Goal: Task Accomplishment & Management: Manage account settings

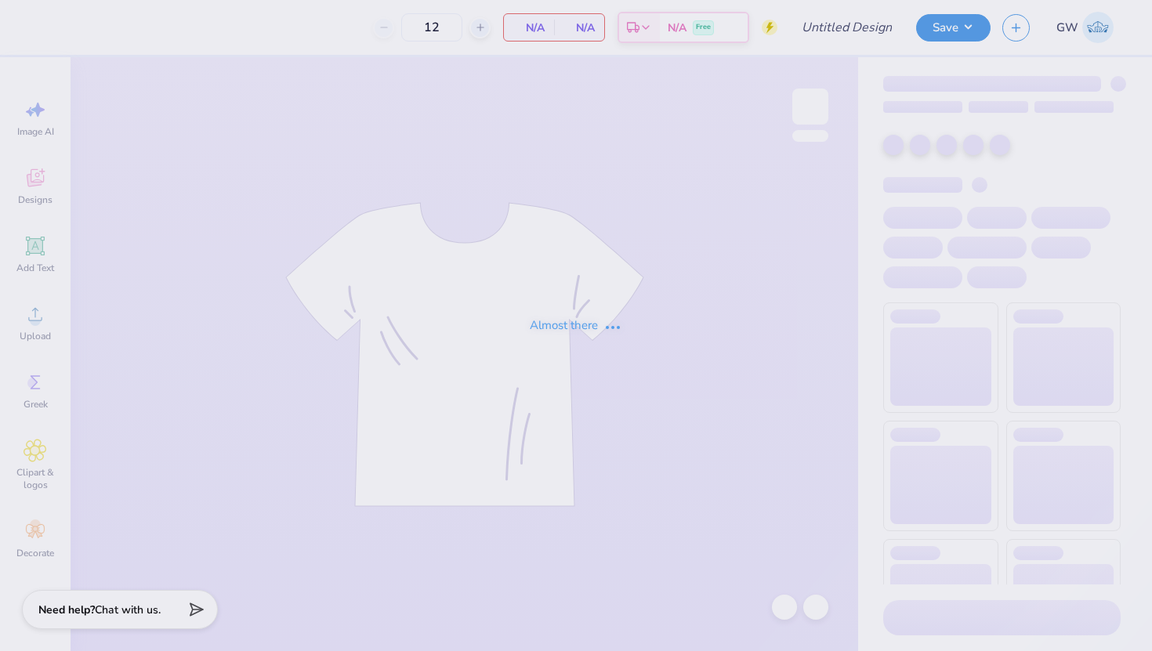
type input "SNU Homecoming 2025"
type input "50"
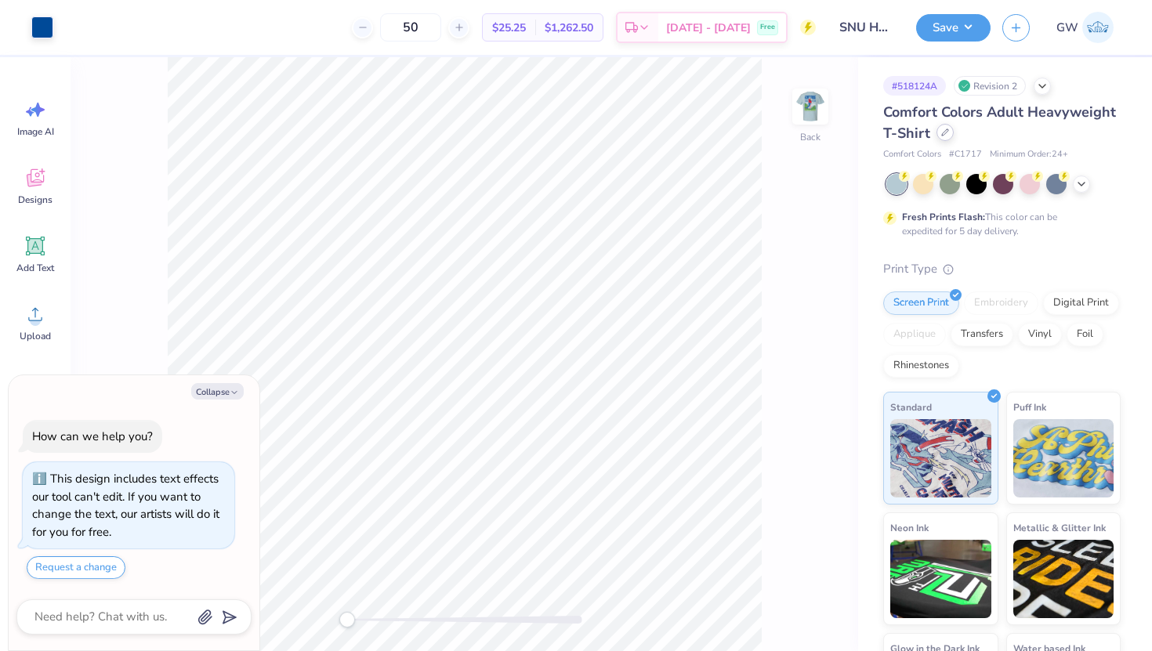
click at [944, 130] on icon at bounding box center [945, 133] width 8 height 8
type textarea "x"
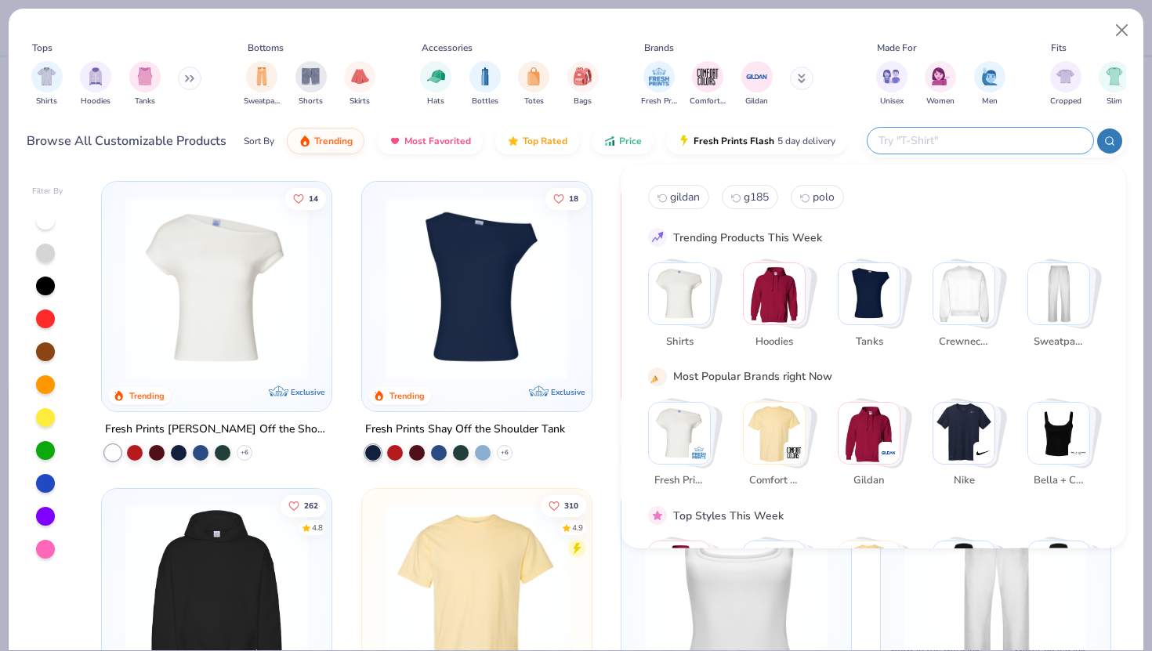
click at [970, 143] on input "text" at bounding box center [979, 141] width 205 height 18
type input "6030cc"
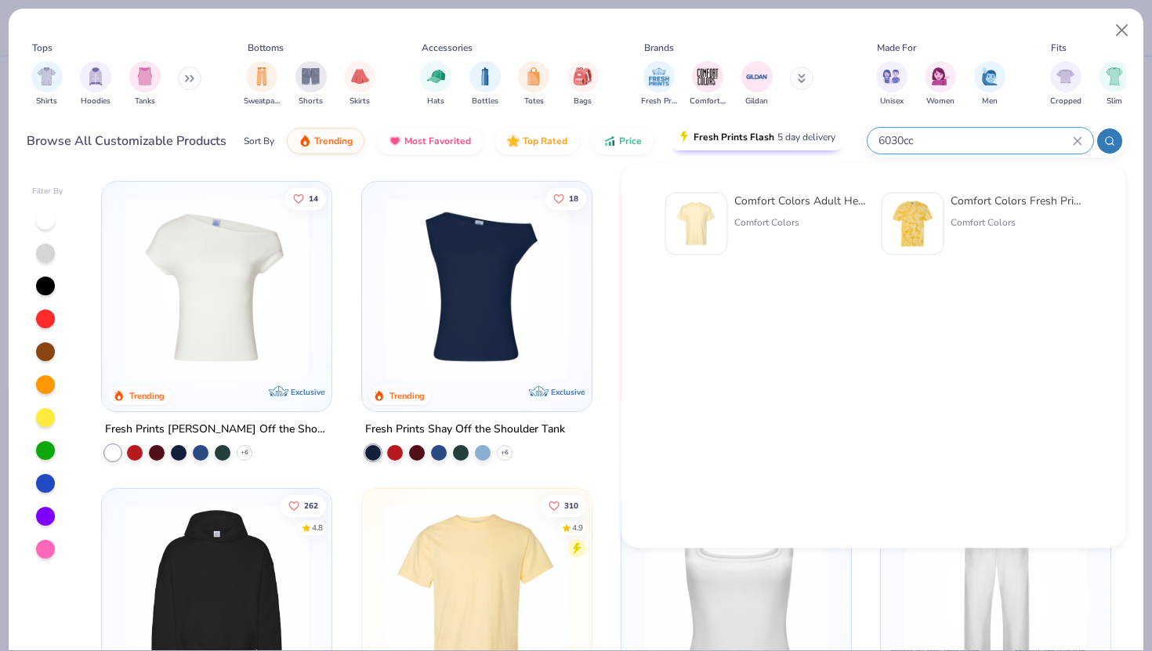
drag, startPoint x: 942, startPoint y: 150, endPoint x: 813, endPoint y: 150, distance: 129.3
click at [813, 150] on div "Browse All Customizable Products Sort By Trending Most Favorited Top Rated Pric…" at bounding box center [577, 141] width 1100 height 44
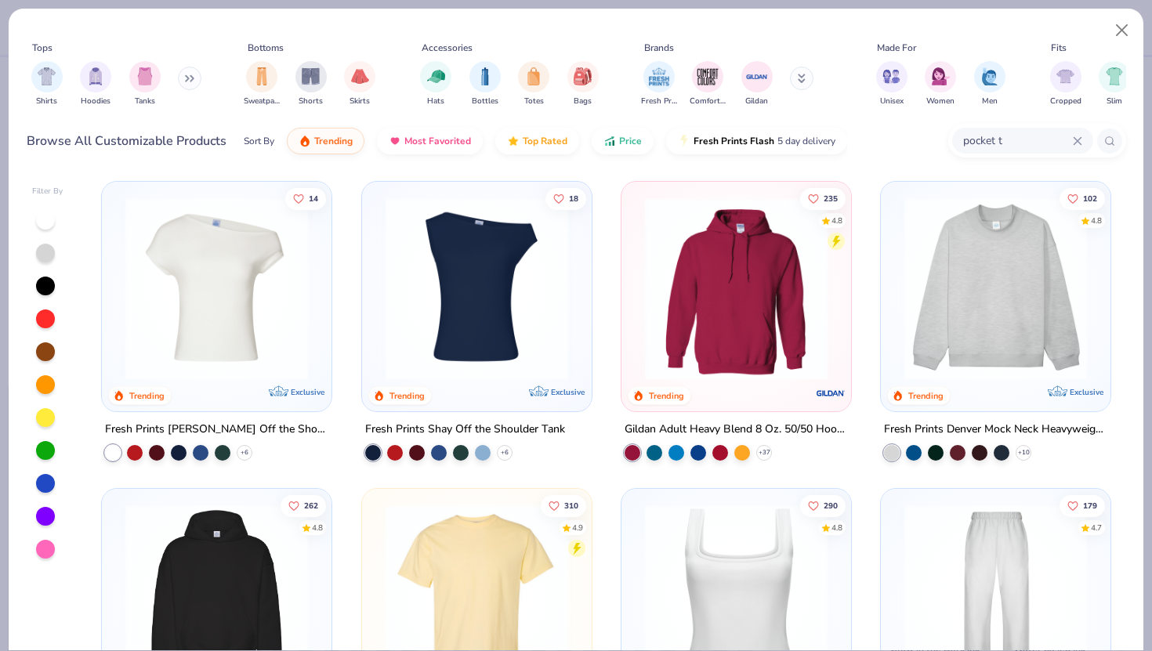
type input "pocket t"
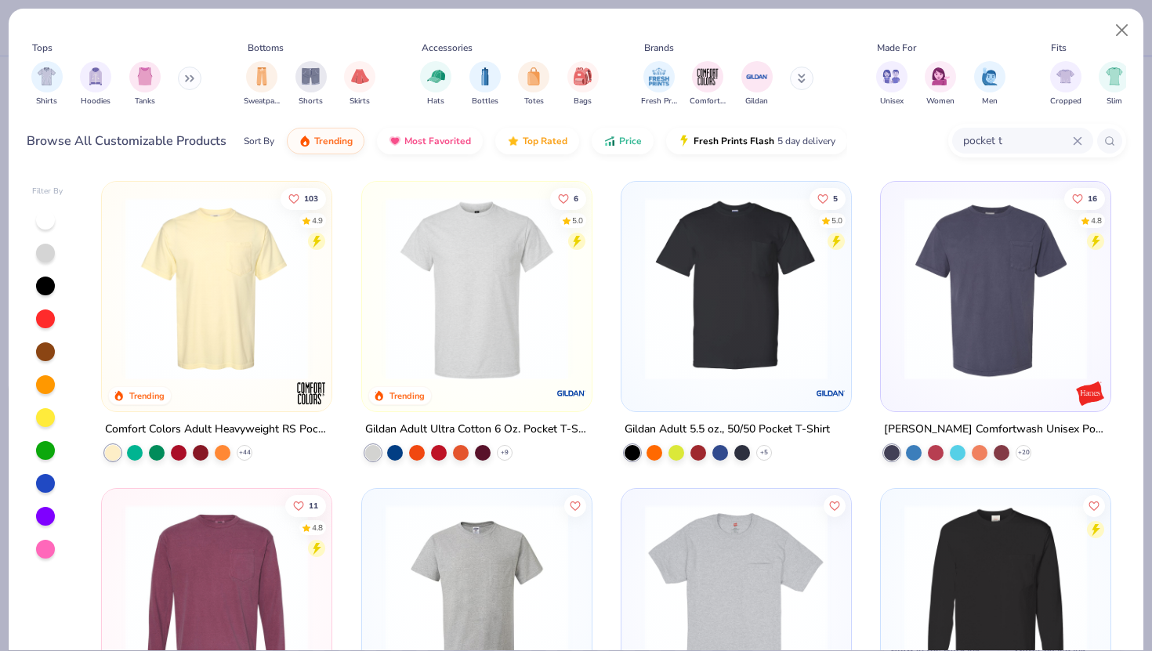
click at [718, 318] on img at bounding box center [736, 289] width 198 height 183
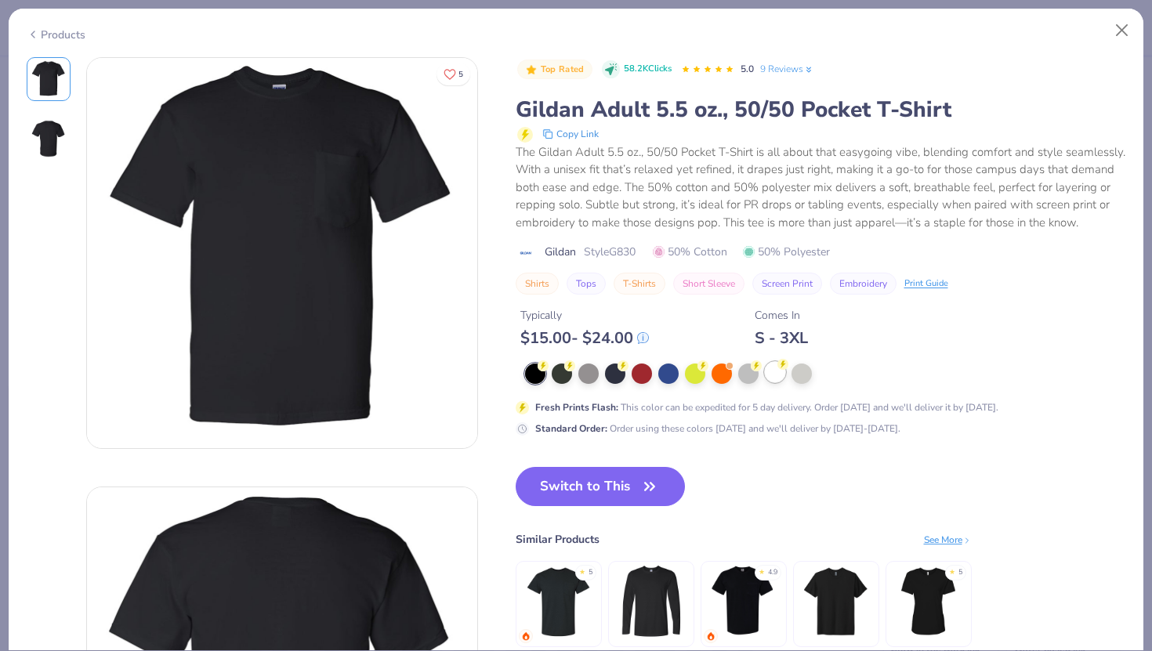
click at [767, 372] on div at bounding box center [775, 372] width 20 height 20
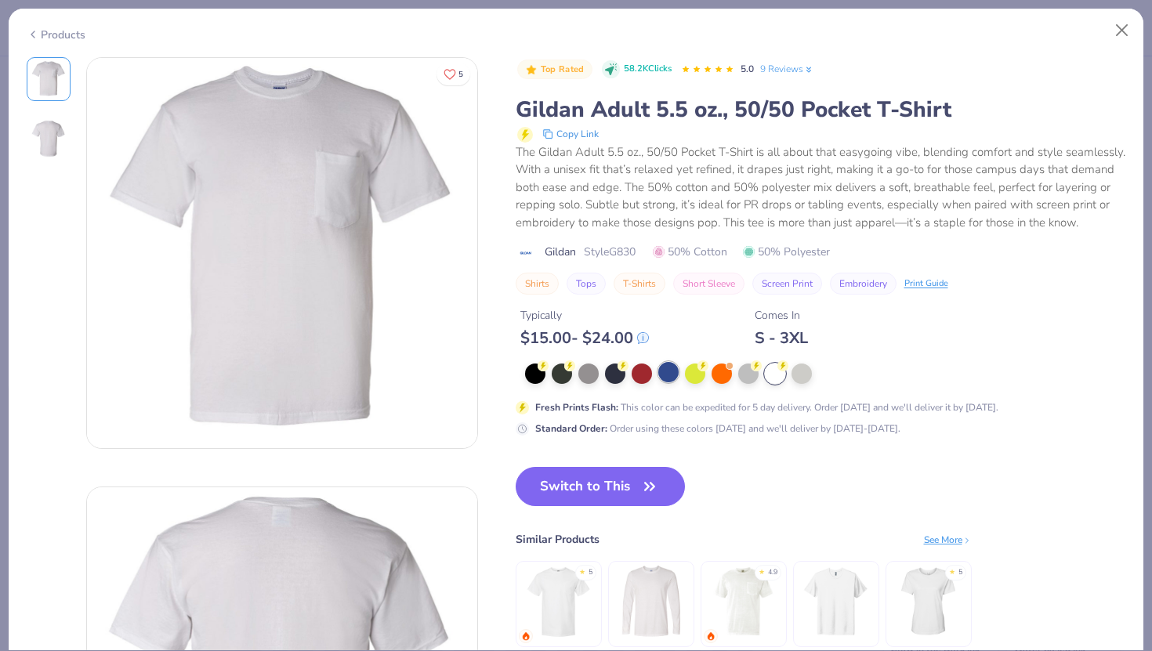
click at [663, 368] on div at bounding box center [668, 372] width 20 height 20
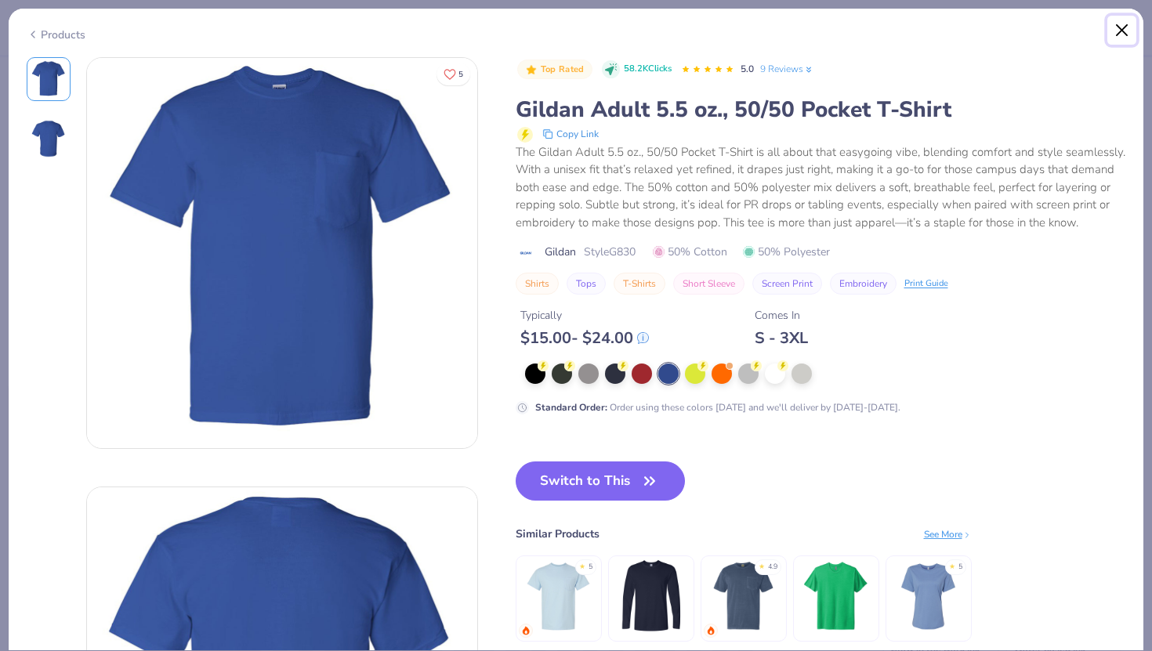
click at [1119, 38] on button "Close" at bounding box center [1123, 31] width 30 height 30
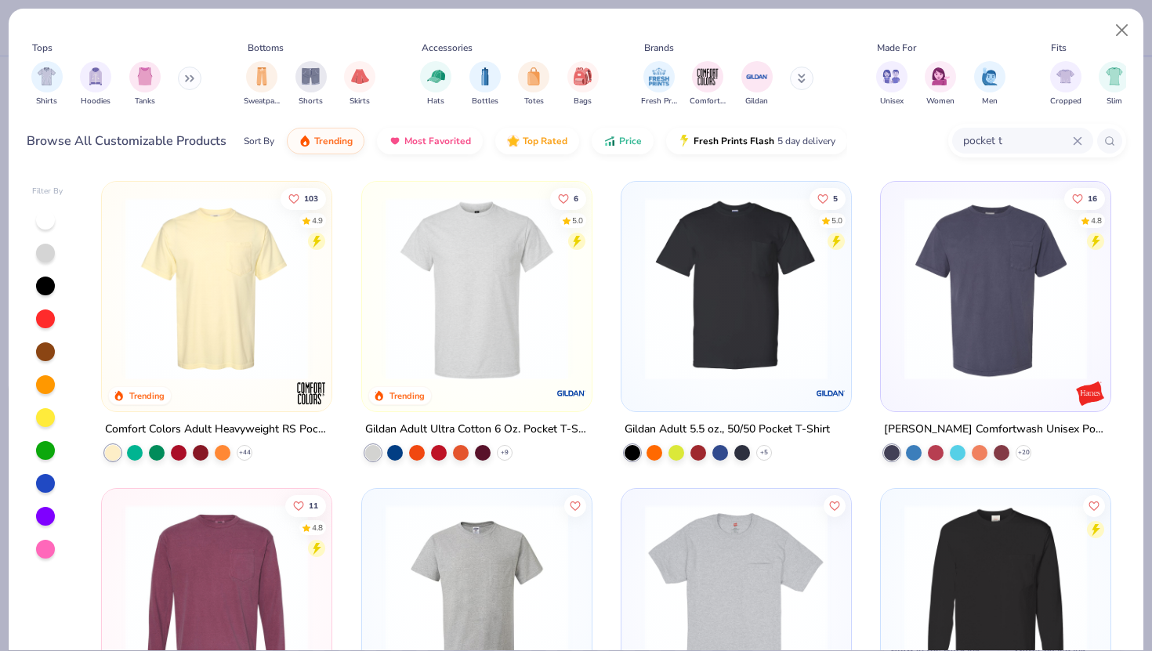
click at [492, 321] on img at bounding box center [477, 289] width 198 height 183
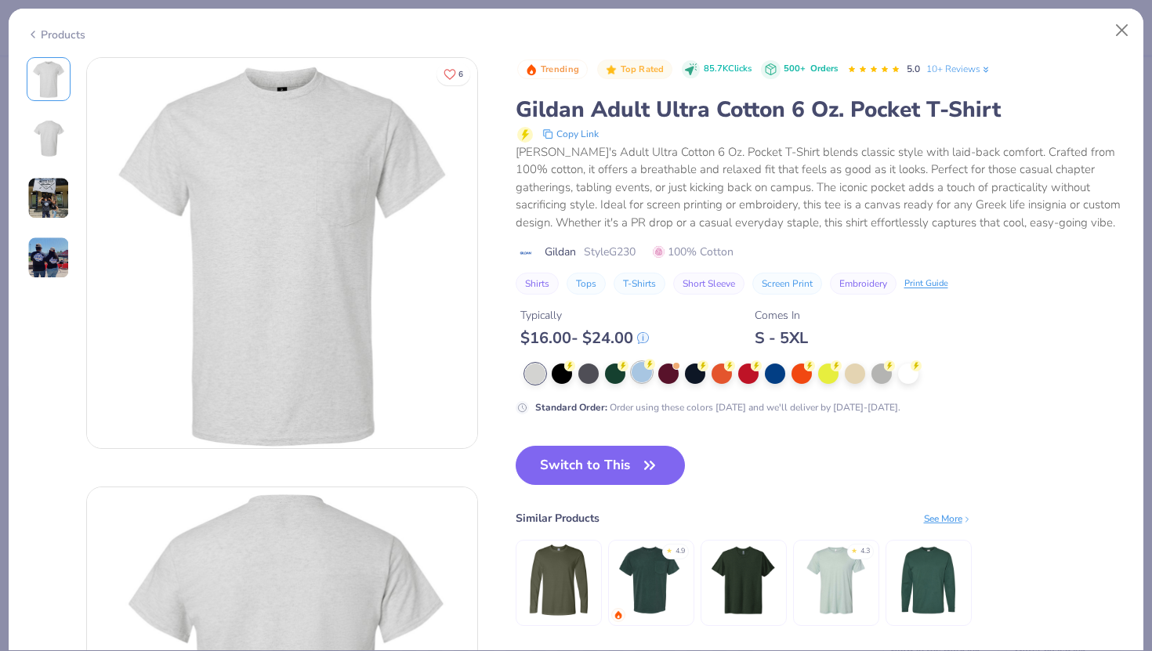
click at [644, 371] on div at bounding box center [642, 372] width 20 height 20
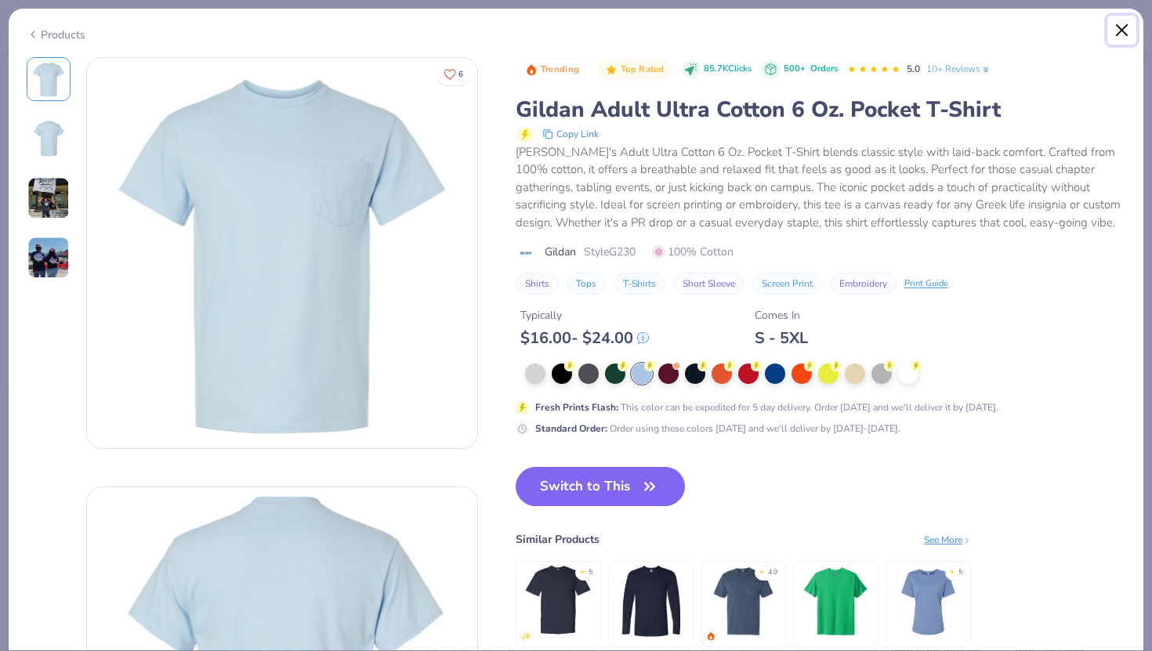
click at [1117, 28] on button "Close" at bounding box center [1123, 31] width 30 height 30
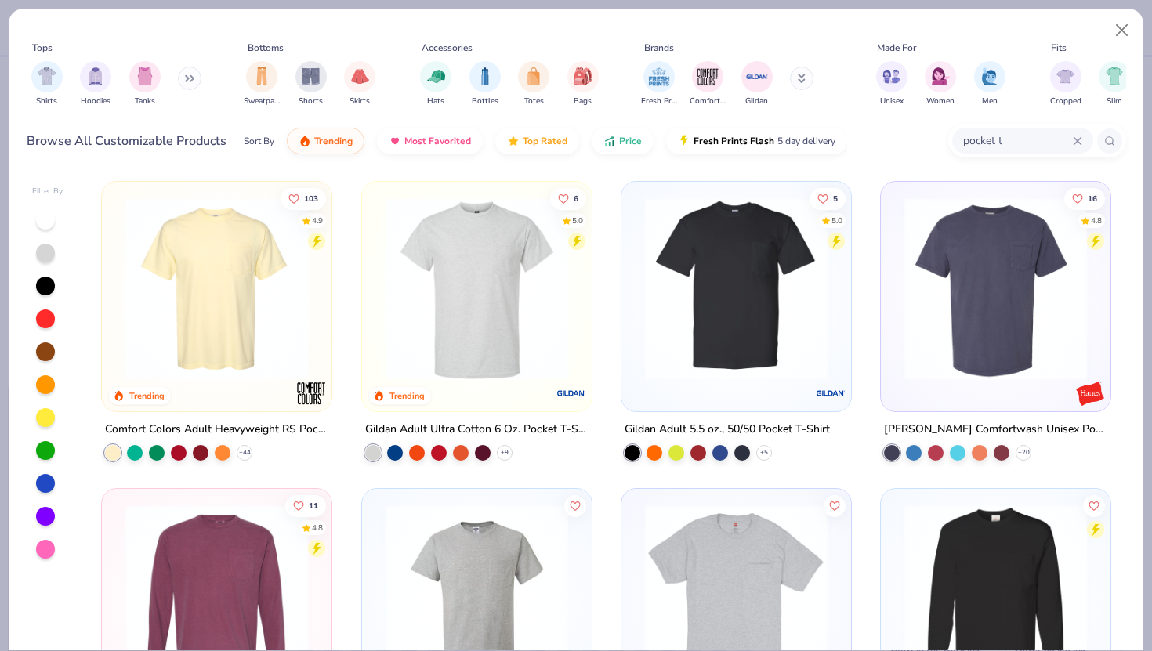
click at [232, 353] on img at bounding box center [217, 289] width 198 height 183
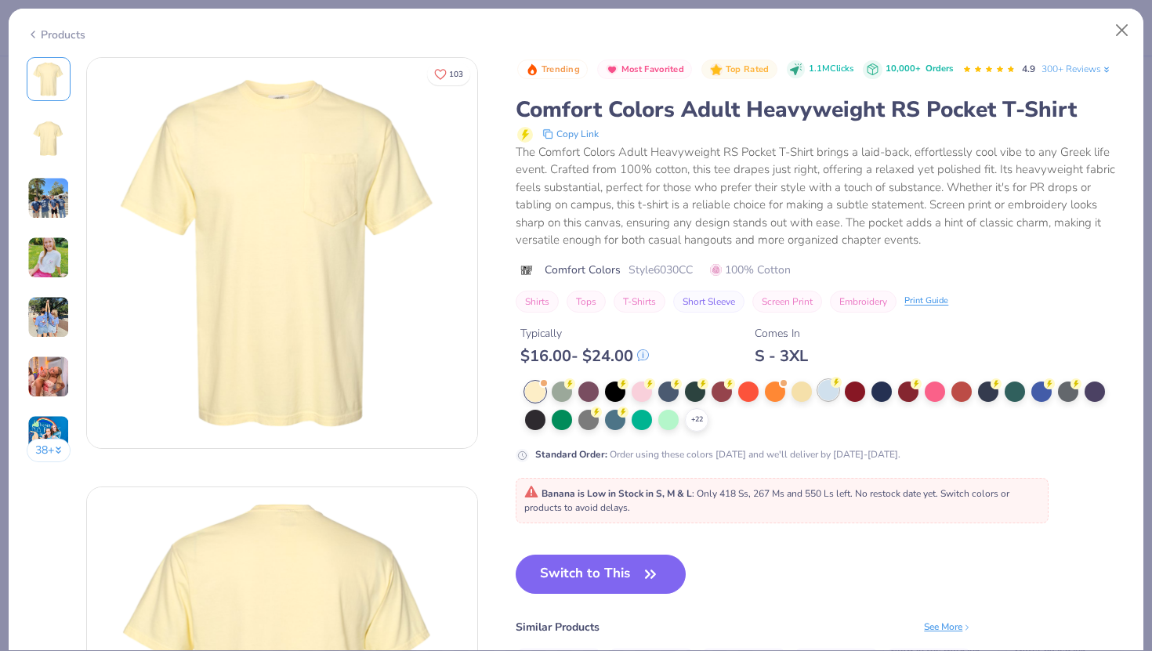
click at [822, 388] on div at bounding box center [828, 390] width 20 height 20
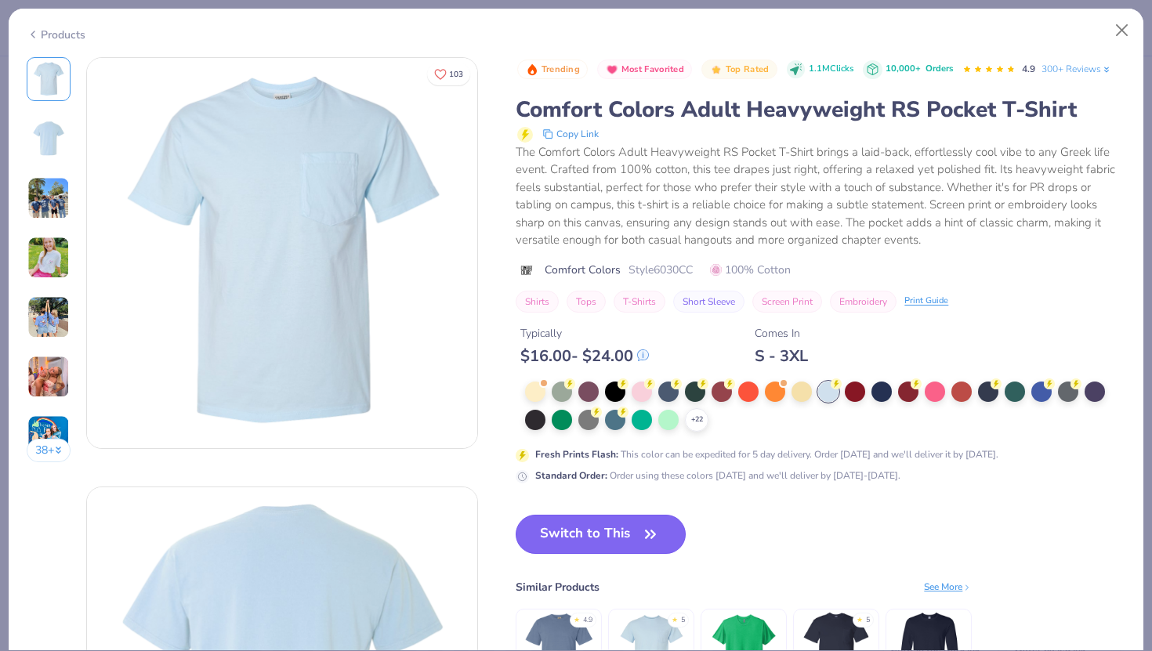
click at [580, 529] on button "Switch to This" at bounding box center [601, 534] width 170 height 39
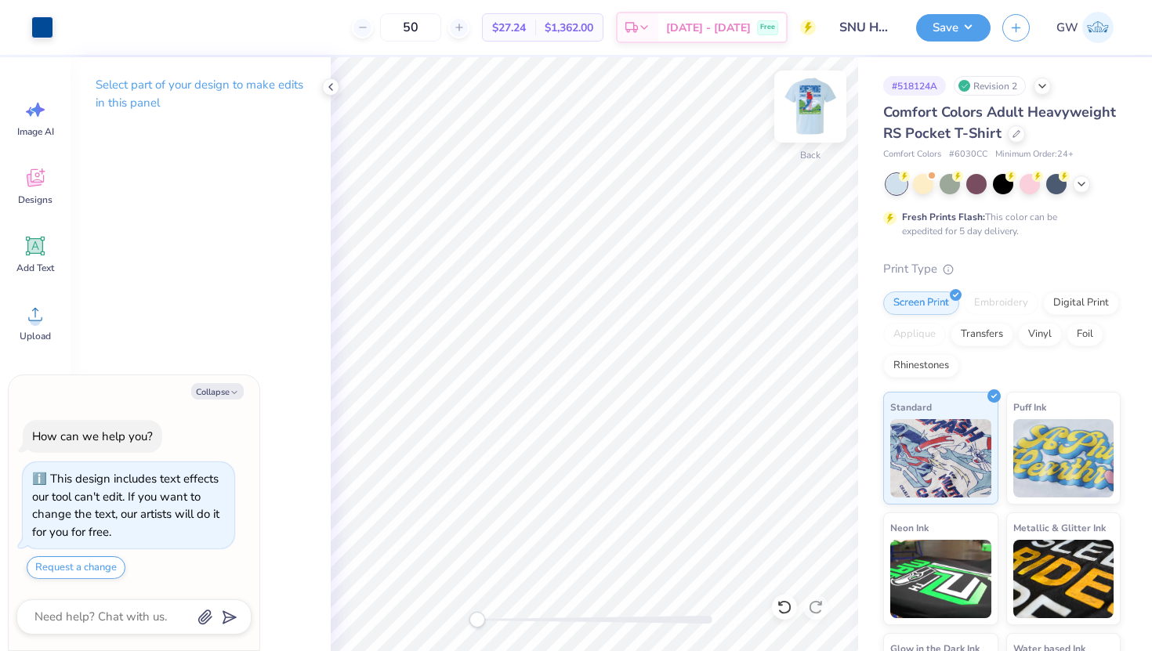
click at [825, 102] on img at bounding box center [810, 106] width 63 height 63
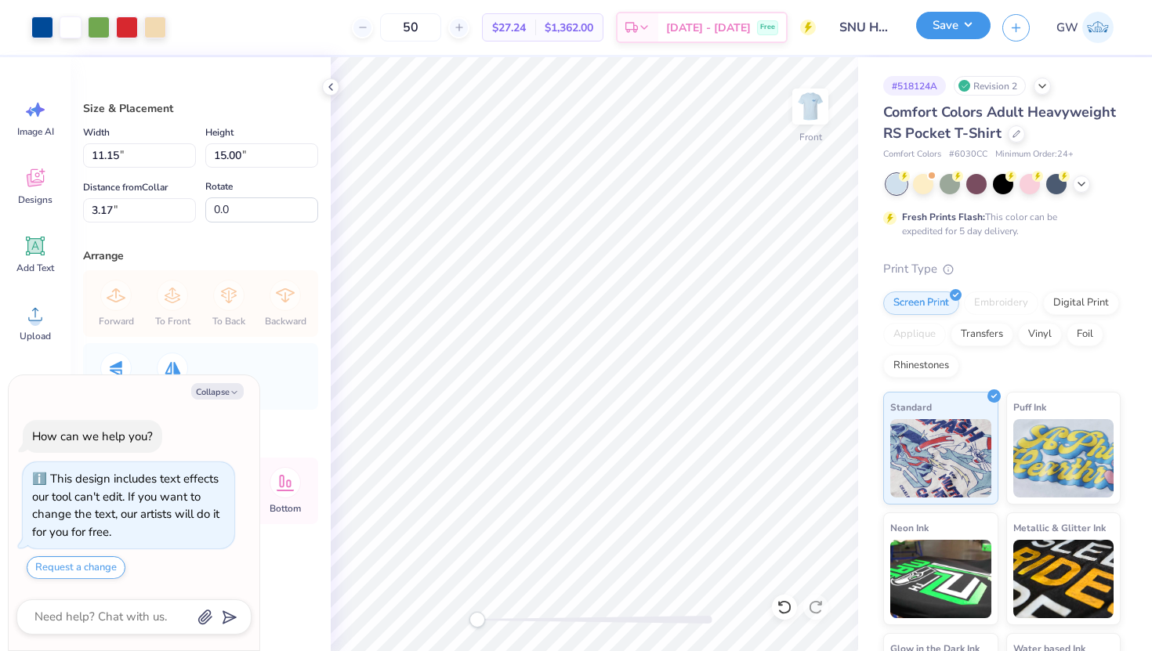
click at [970, 37] on button "Save" at bounding box center [953, 25] width 74 height 27
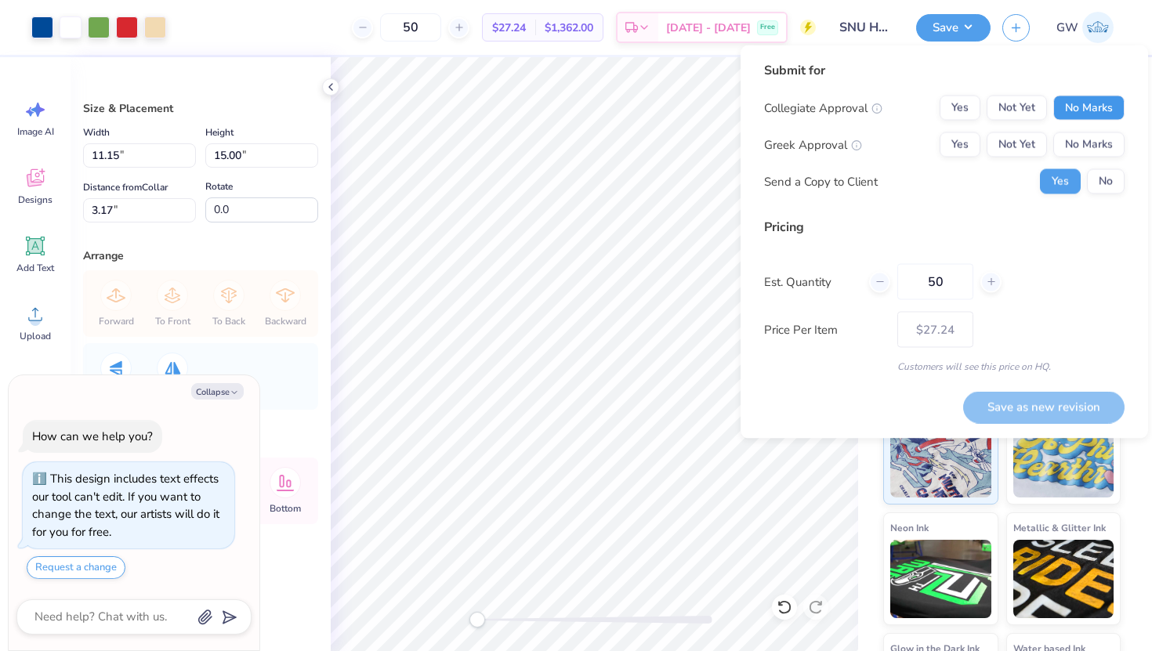
click at [1094, 111] on button "No Marks" at bounding box center [1089, 108] width 71 height 25
click at [937, 151] on div "Greek Approval Yes Not Yet No Marks" at bounding box center [944, 144] width 361 height 25
click at [949, 151] on button "Yes" at bounding box center [960, 144] width 41 height 25
click at [1041, 400] on button "Save as new revision" at bounding box center [1043, 407] width 161 height 32
type textarea "x"
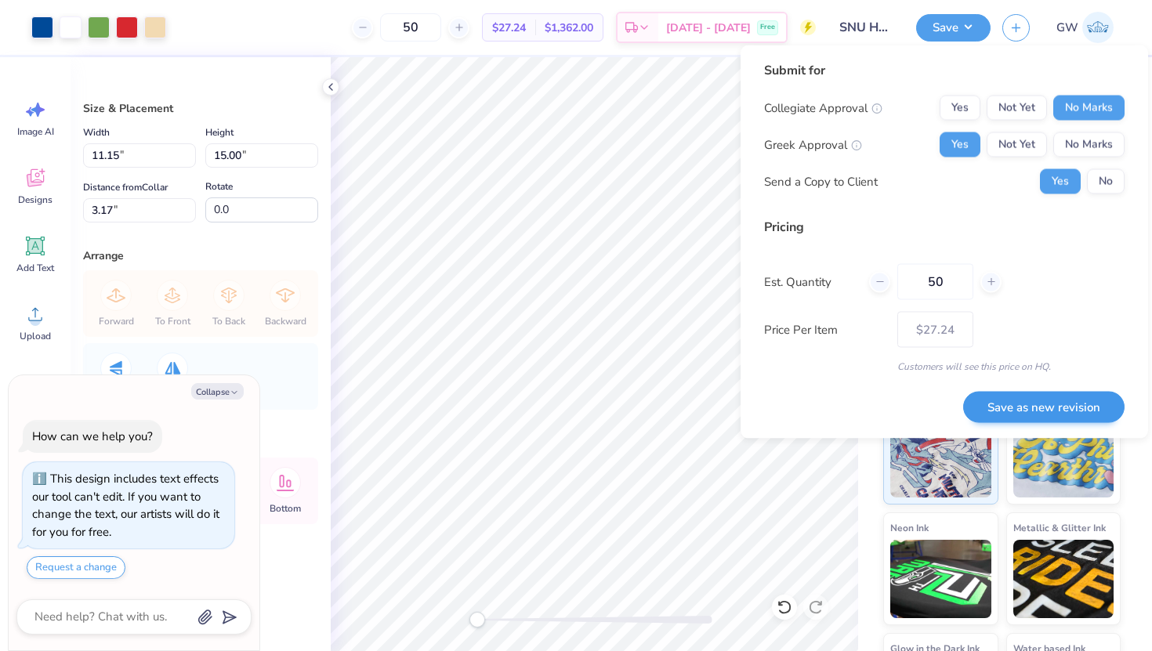
type input "– –"
type textarea "x"
type input "$27.24"
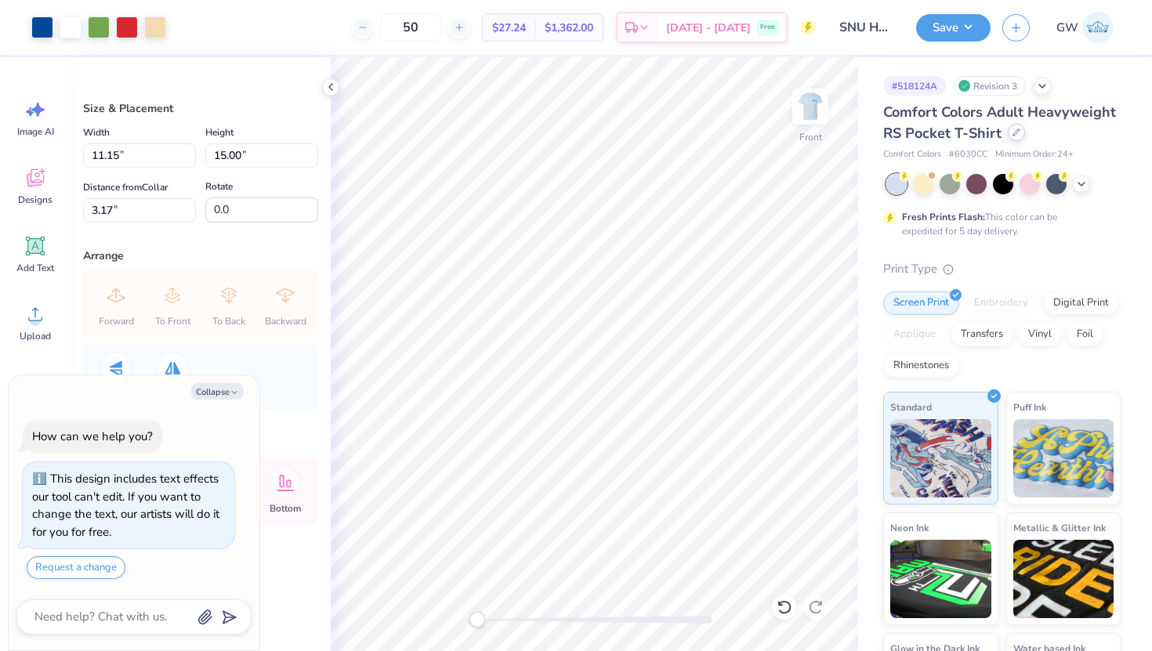
click at [1011, 136] on div at bounding box center [1016, 132] width 17 height 17
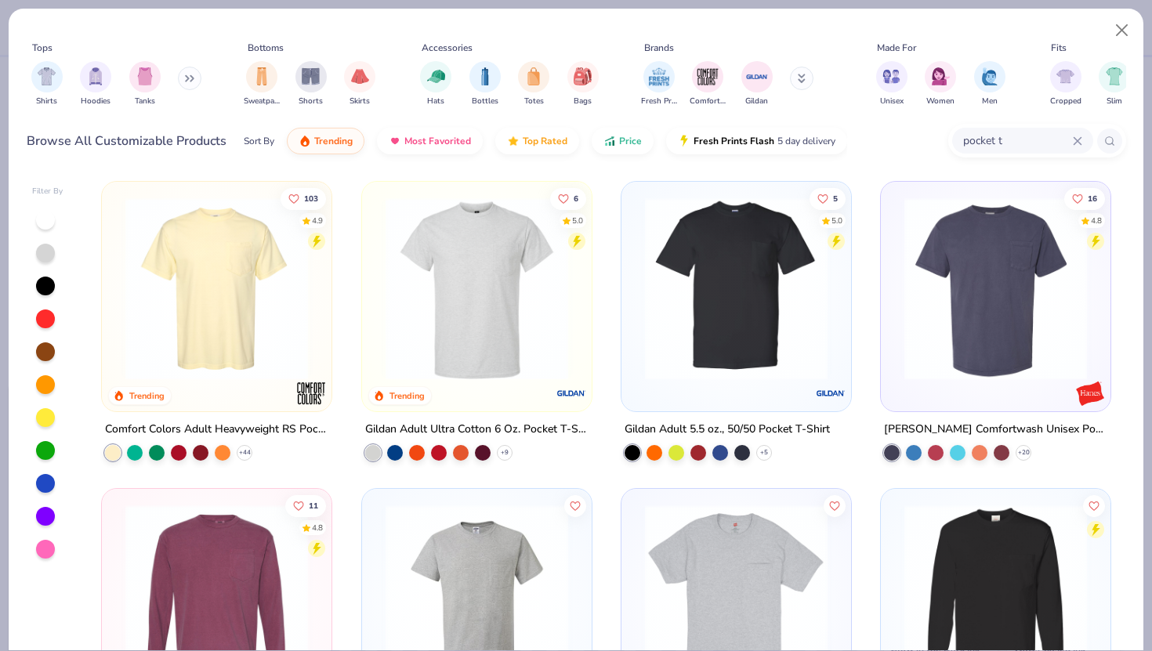
click at [501, 339] on img at bounding box center [477, 289] width 198 height 183
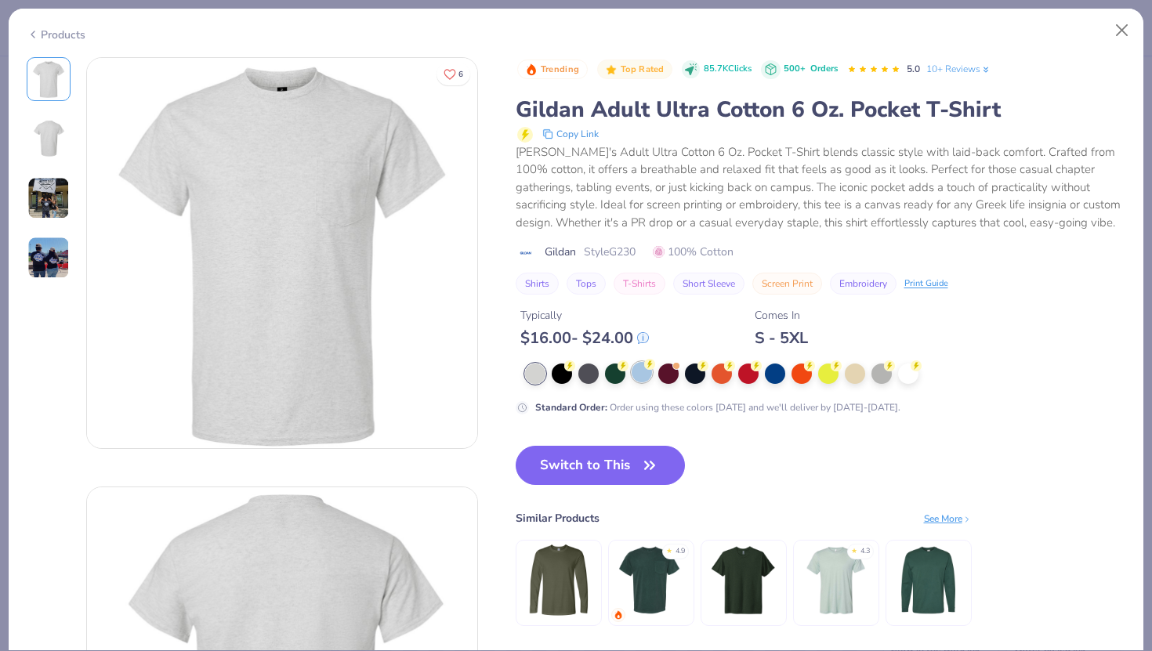
click at [642, 364] on div at bounding box center [642, 372] width 20 height 20
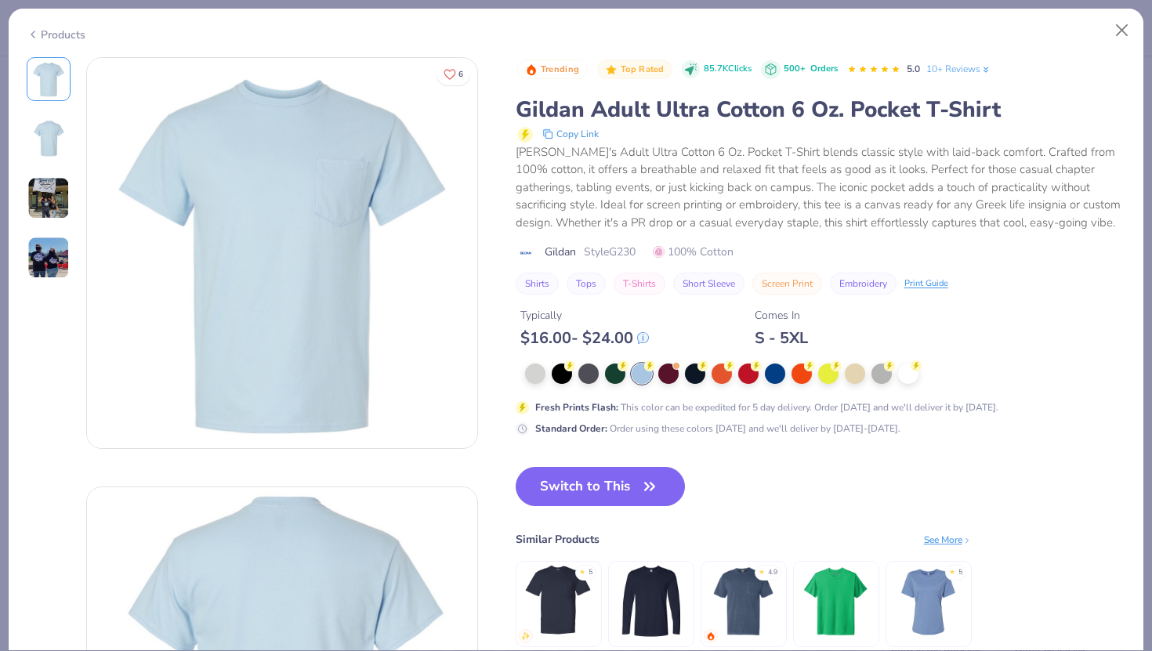
click at [650, 481] on icon "button" at bounding box center [650, 487] width 22 height 22
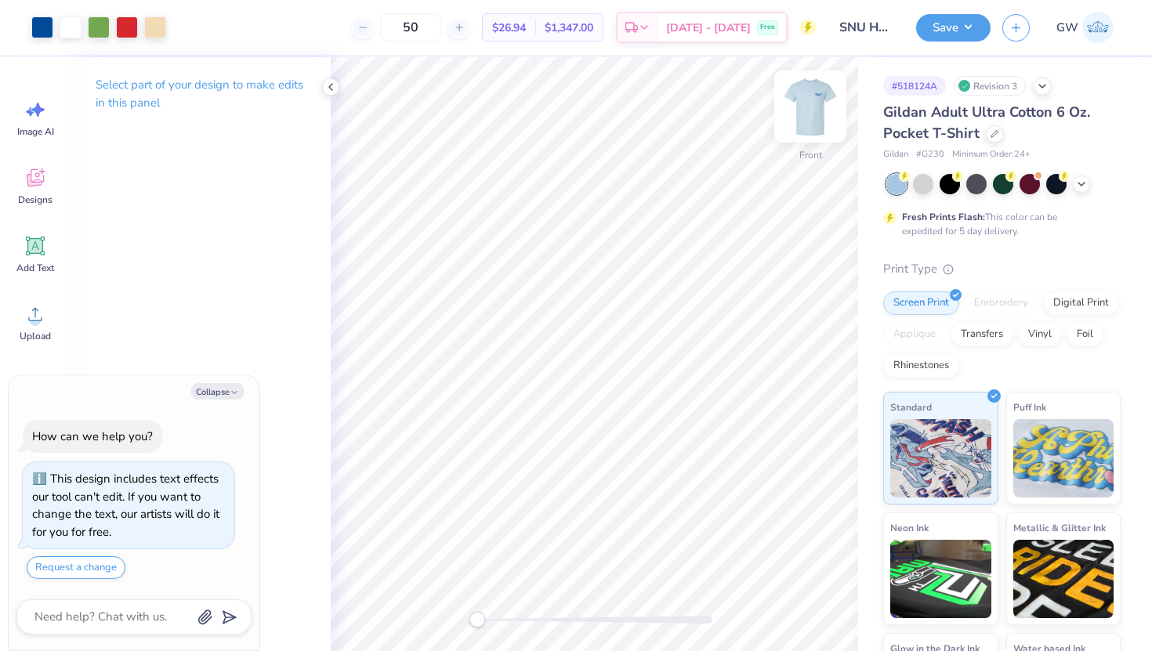
click at [805, 118] on img at bounding box center [810, 106] width 63 height 63
click at [940, 28] on button "Save" at bounding box center [953, 25] width 74 height 27
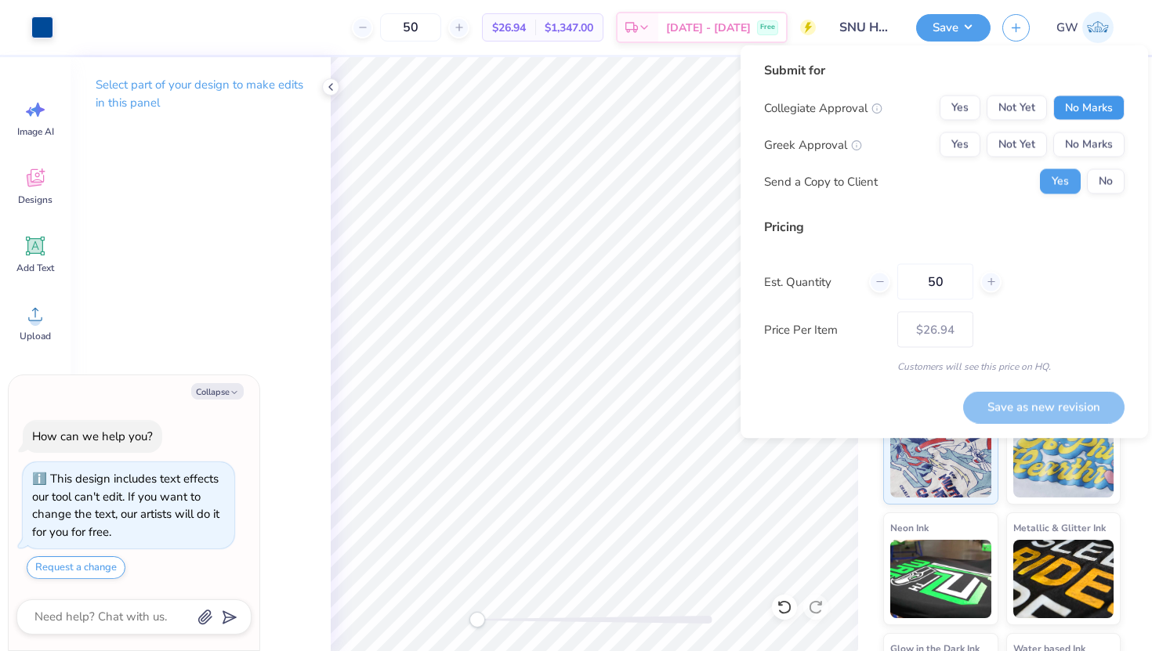
click at [1075, 96] on button "No Marks" at bounding box center [1089, 108] width 71 height 25
click at [981, 140] on div "Yes Not Yet No Marks" at bounding box center [1032, 144] width 185 height 25
click at [961, 143] on button "Yes" at bounding box center [960, 144] width 41 height 25
click at [1059, 404] on button "Save as new revision" at bounding box center [1043, 407] width 161 height 32
type textarea "x"
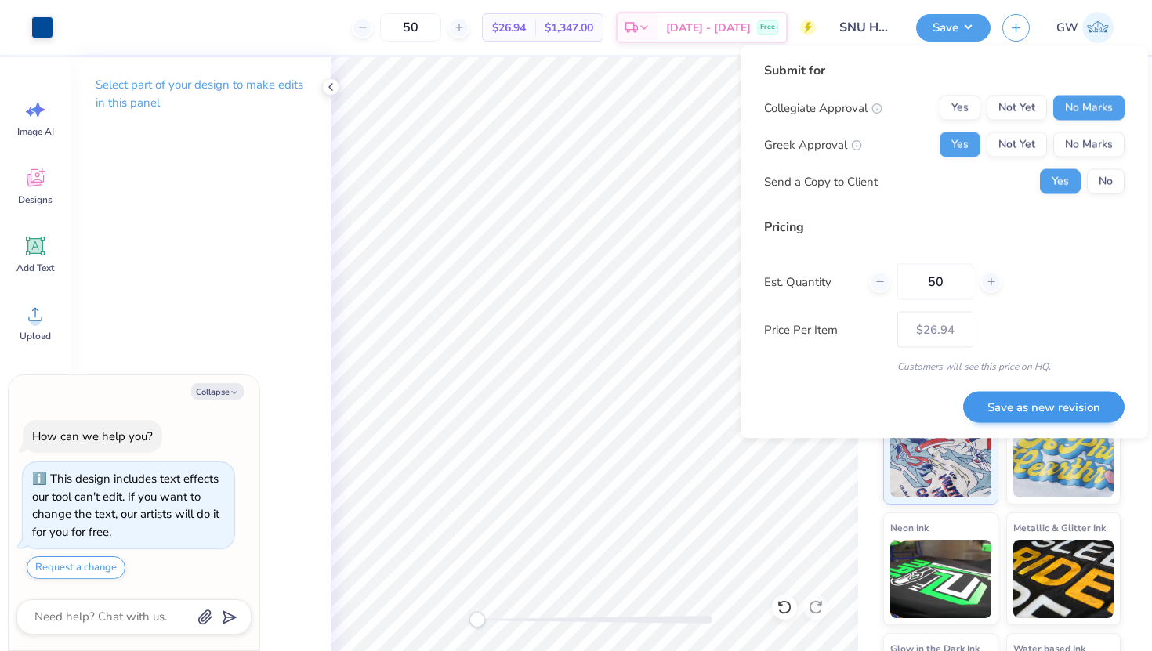
type input "– –"
type textarea "x"
type input "$26.94"
type textarea "x"
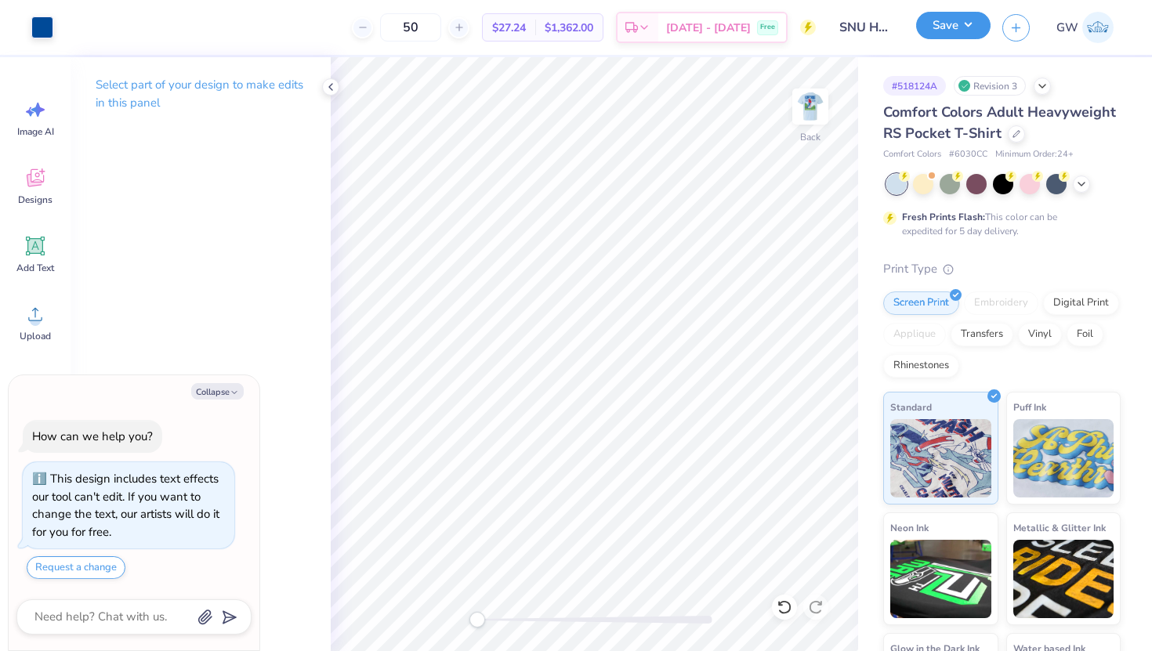
click at [941, 31] on button "Save" at bounding box center [953, 25] width 74 height 27
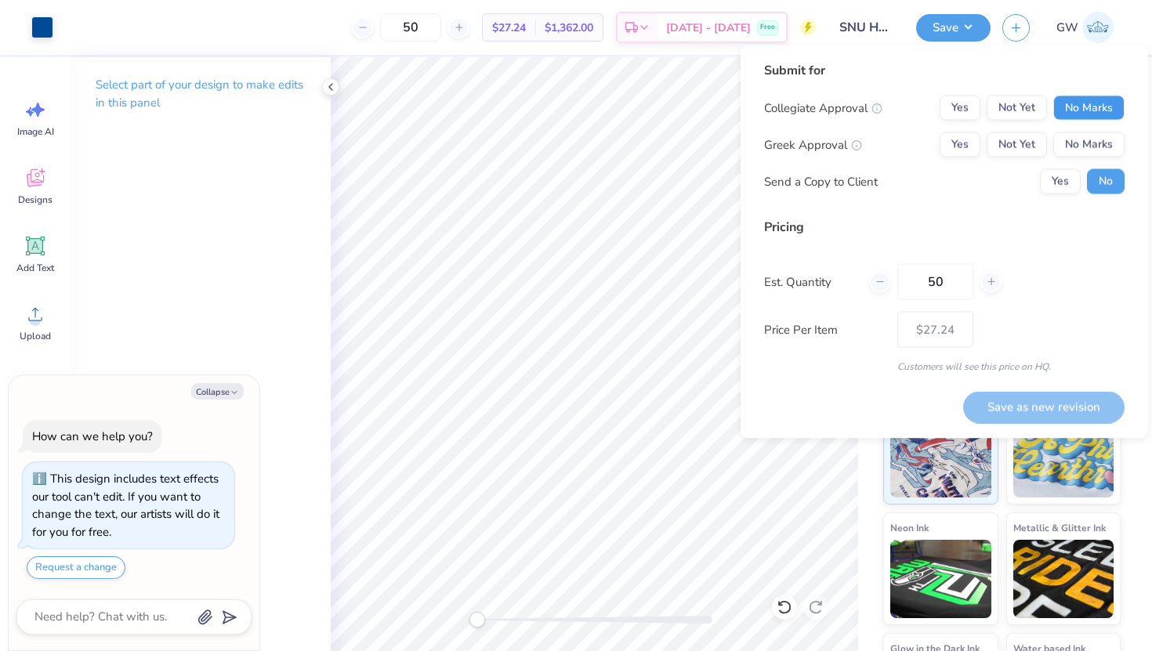
click at [1089, 110] on button "No Marks" at bounding box center [1089, 108] width 71 height 25
click at [993, 151] on button "Not Yet" at bounding box center [1017, 144] width 60 height 25
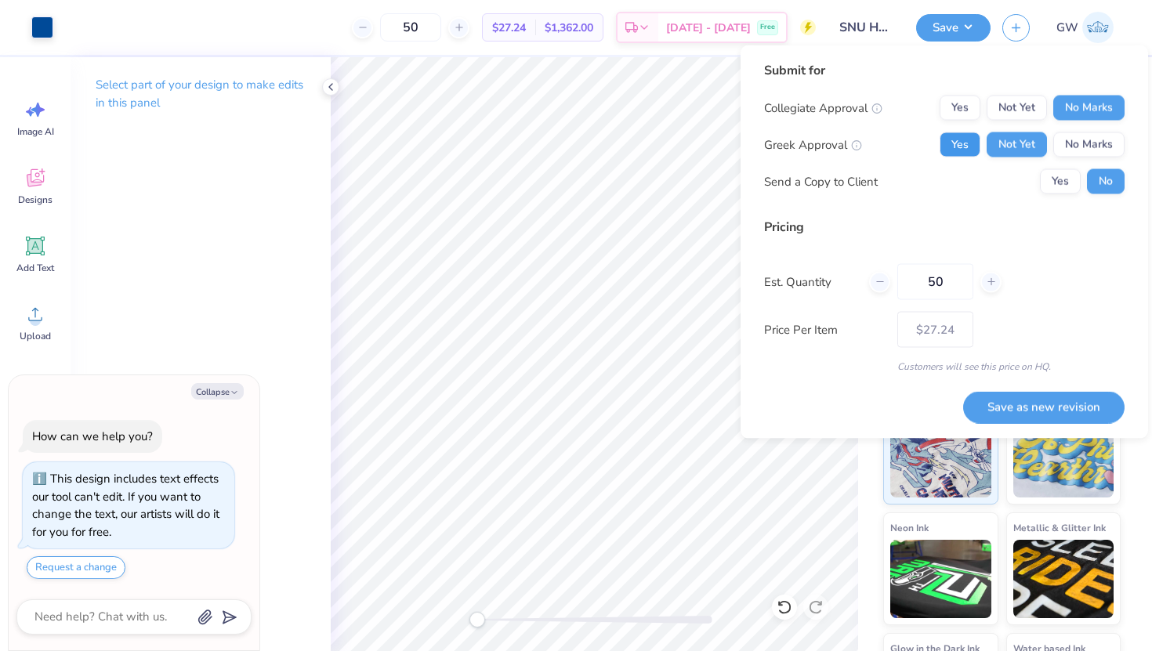
click at [974, 151] on button "Yes" at bounding box center [960, 144] width 41 height 25
click at [1003, 399] on button "Save as new revision" at bounding box center [1043, 407] width 161 height 32
type textarea "x"
type input "– –"
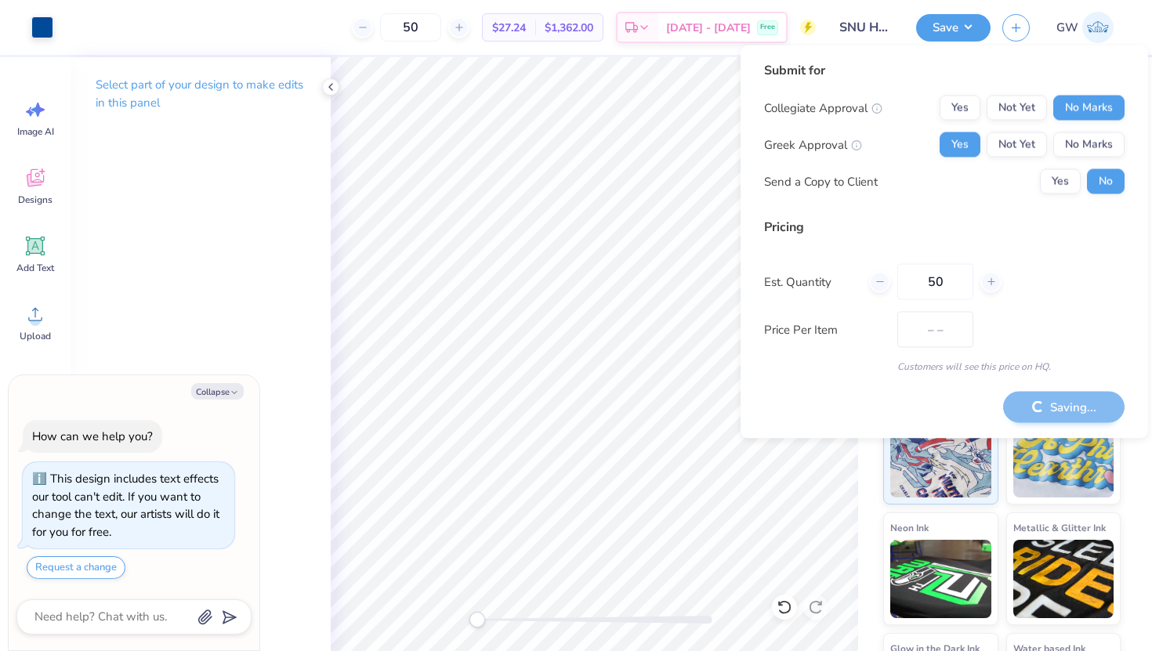
type textarea "x"
type input "$27.24"
type textarea "x"
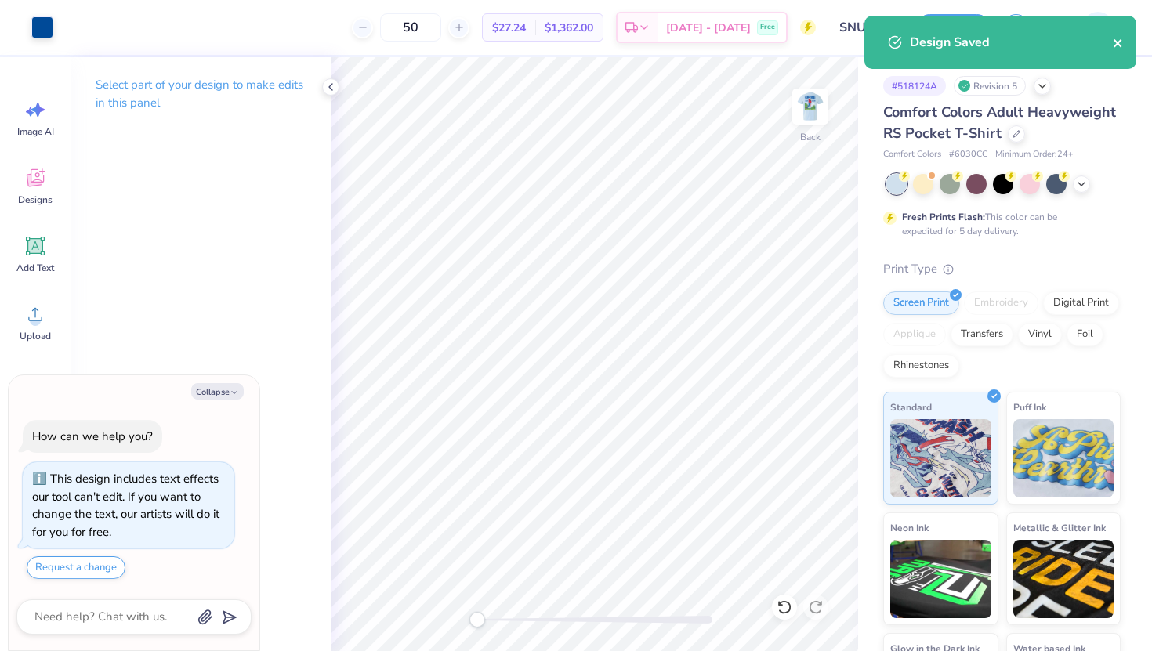
click at [1115, 46] on icon "close" at bounding box center [1118, 43] width 8 height 8
